Goal: Find specific page/section

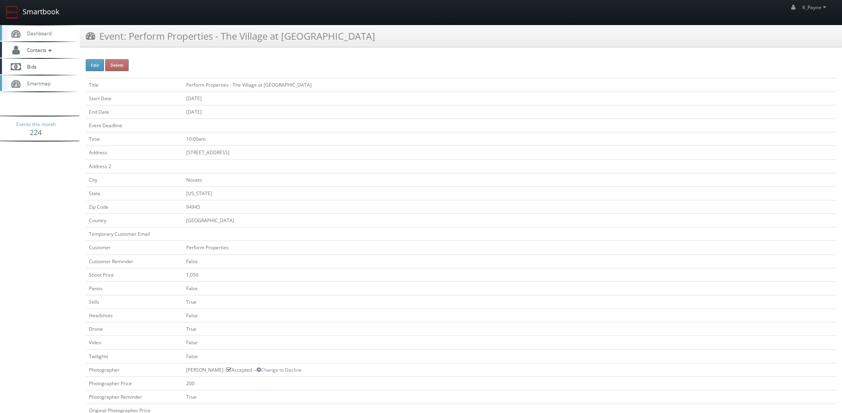
click at [46, 9] on link "Smartbook" at bounding box center [32, 12] width 65 height 25
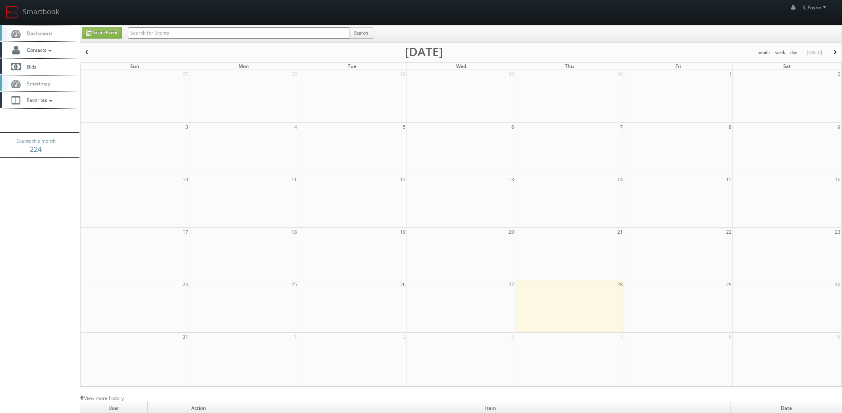
click at [151, 31] on input "text" at bounding box center [239, 32] width 222 height 11
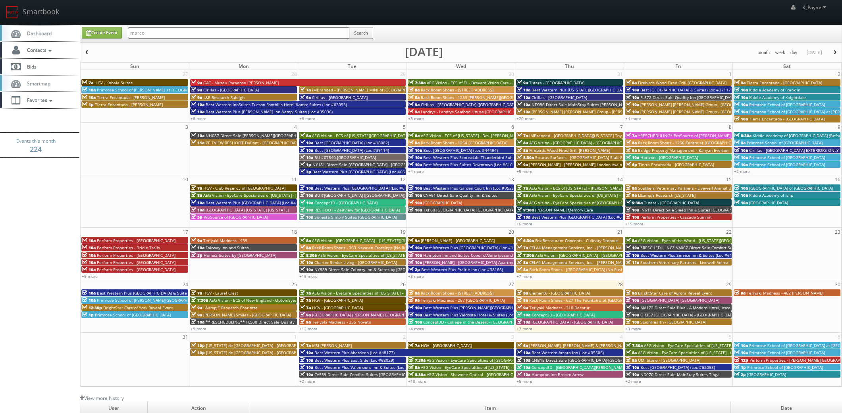
type input "marco"
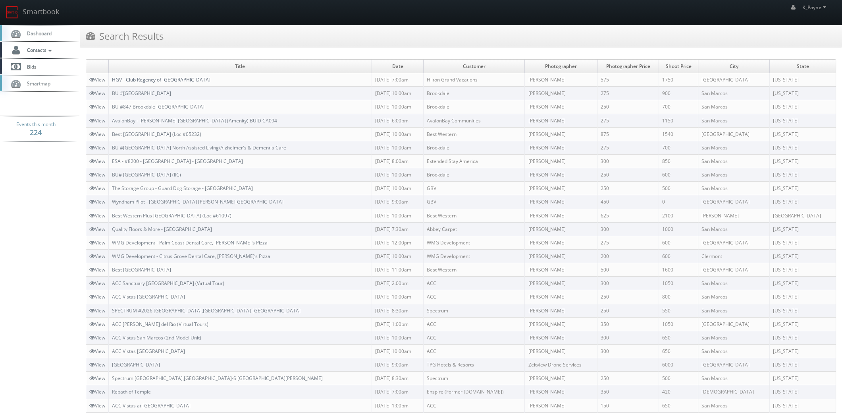
click at [187, 81] on link "HGV - Club Regency of [GEOGRAPHIC_DATA]" at bounding box center [161, 79] width 98 height 7
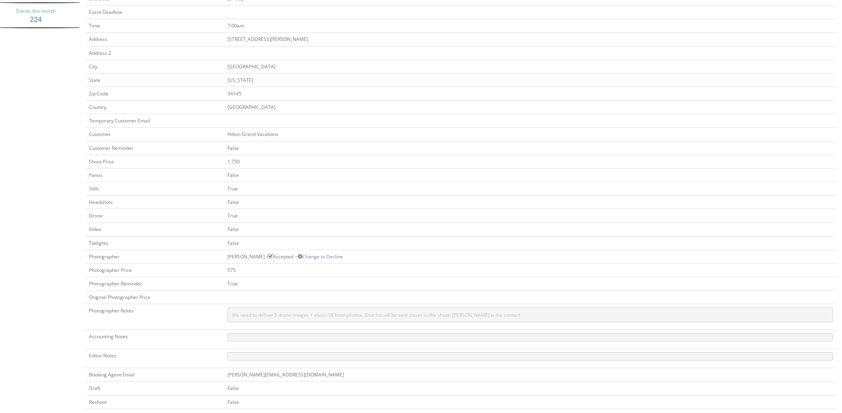
scroll to position [240, 0]
